Goal: Transaction & Acquisition: Subscribe to service/newsletter

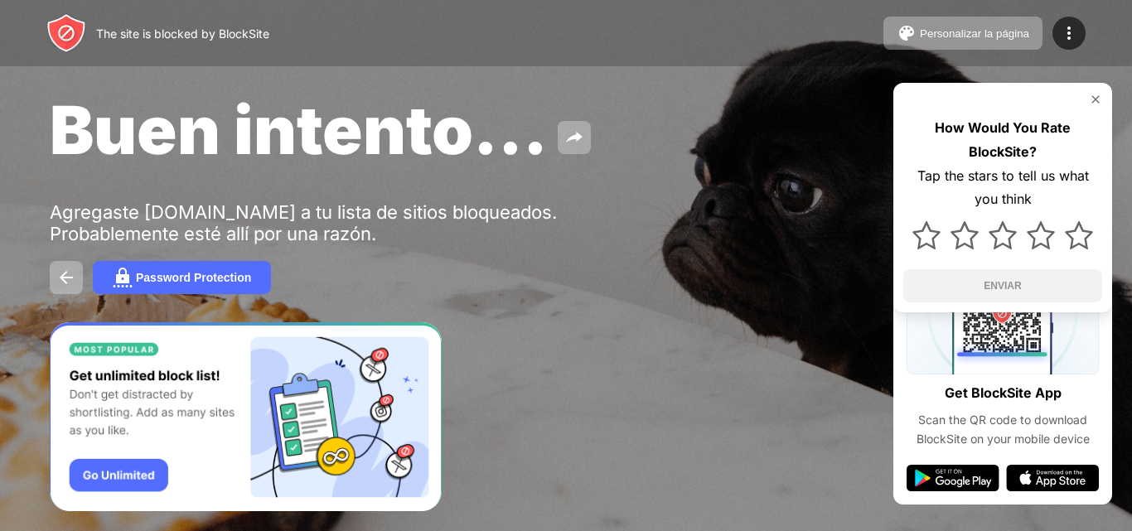
click at [1097, 101] on img at bounding box center [1094, 99] width 13 height 13
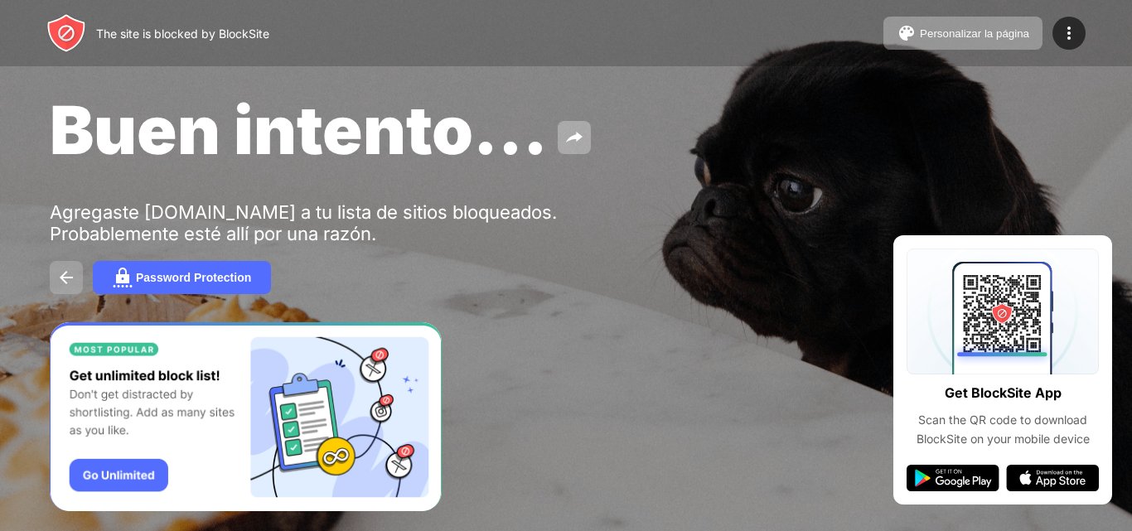
click at [70, 271] on img at bounding box center [66, 278] width 20 height 20
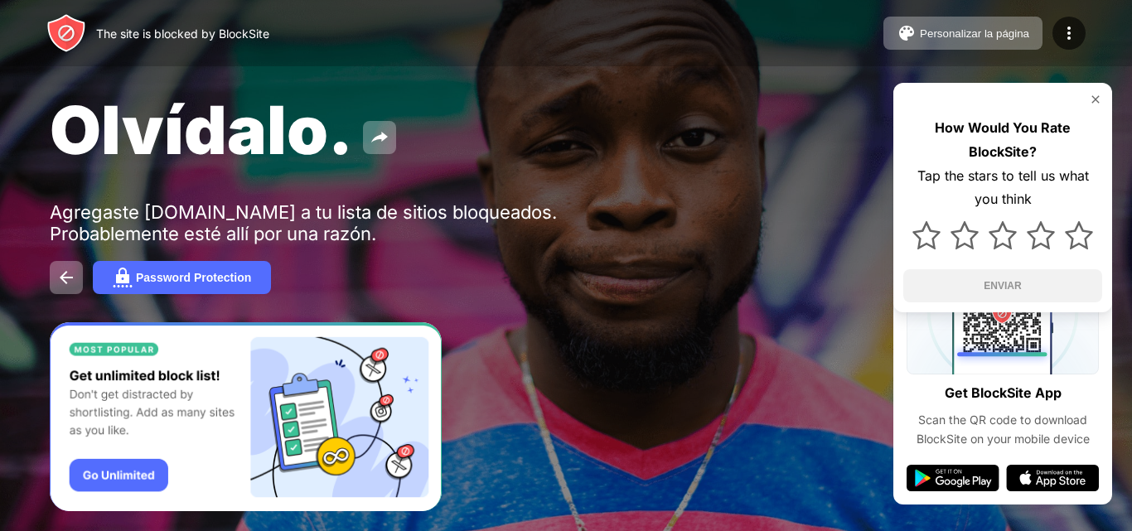
click at [1094, 90] on div "How Would You Rate BlockSite? Tap the stars to tell us what you think ENVIAR" at bounding box center [1002, 197] width 219 height 229
click at [1094, 100] on img at bounding box center [1094, 99] width 13 height 13
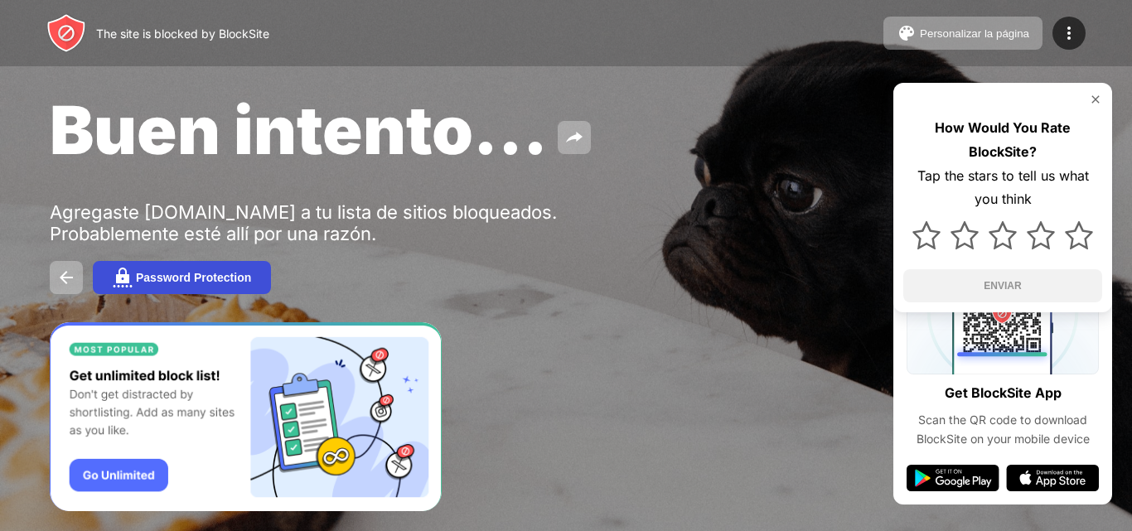
click at [167, 268] on button "Password Protection" at bounding box center [182, 277] width 178 height 33
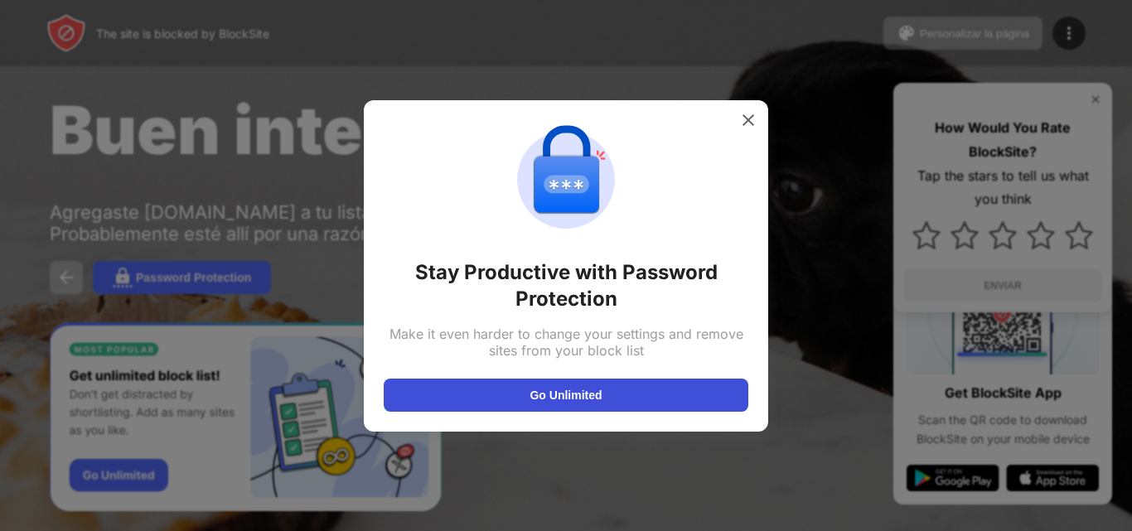
click at [538, 387] on button "Go Unlimited" at bounding box center [566, 395] width 364 height 33
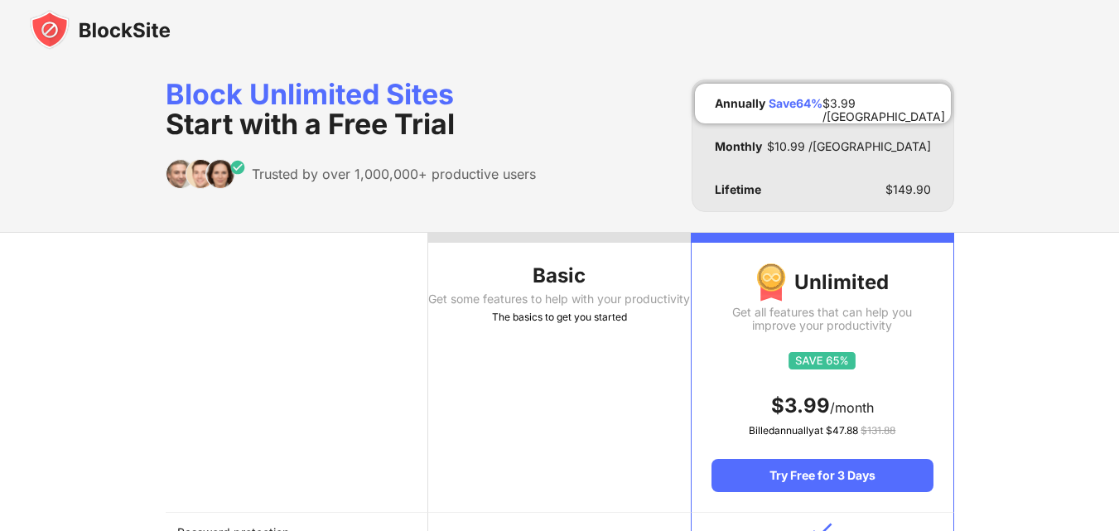
drag, startPoint x: 0, startPoint y: 0, endPoint x: 583, endPoint y: 82, distance: 588.9
